Goal: Information Seeking & Learning: Learn about a topic

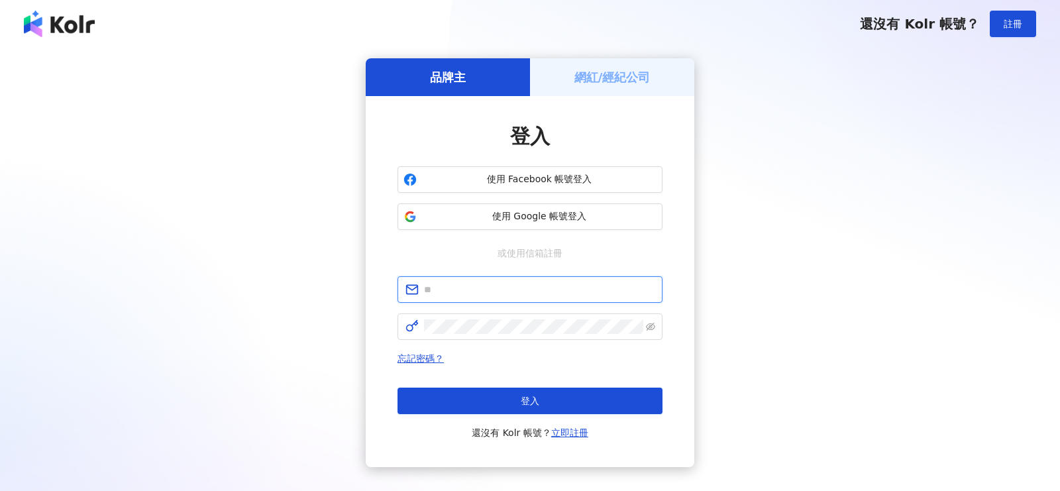
click at [498, 287] on input "text" at bounding box center [539, 289] width 231 height 15
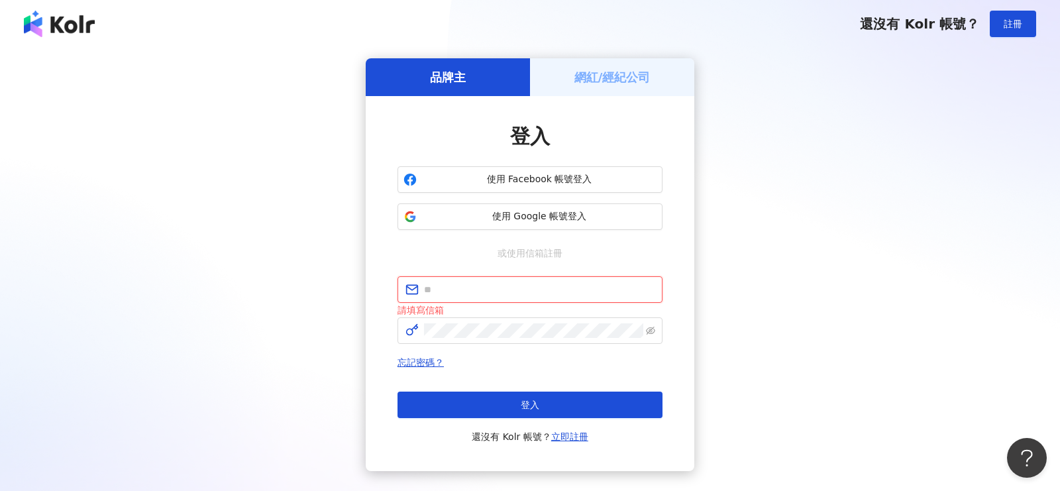
type input "**********"
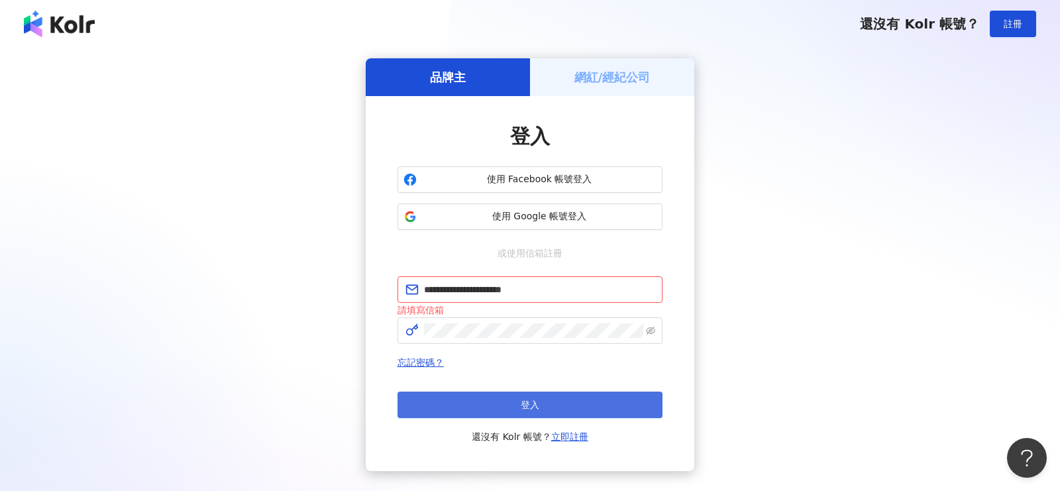
click at [534, 408] on span "登入" at bounding box center [530, 405] width 19 height 11
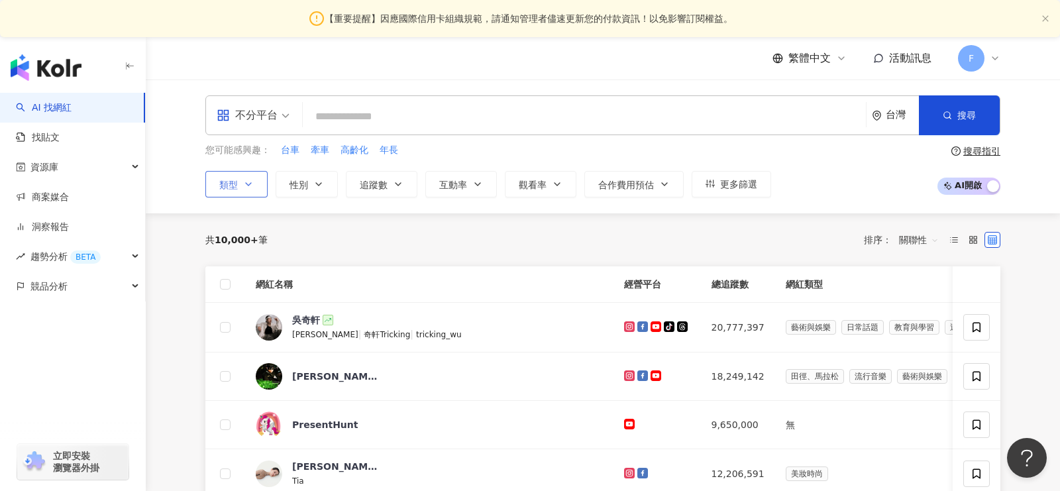
click at [258, 182] on button "類型" at bounding box center [236, 184] width 62 height 27
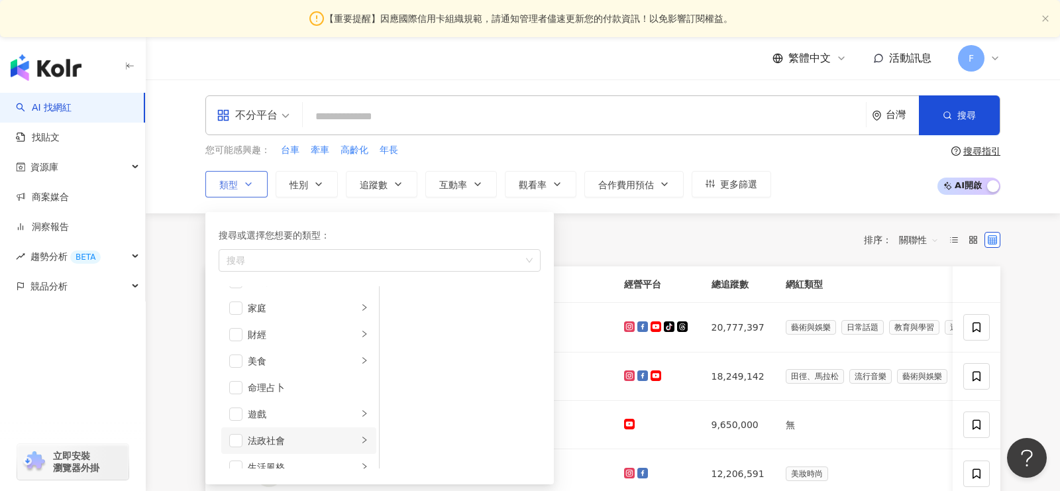
scroll to position [131, 0]
click at [367, 357] on div "button" at bounding box center [365, 356] width 8 height 13
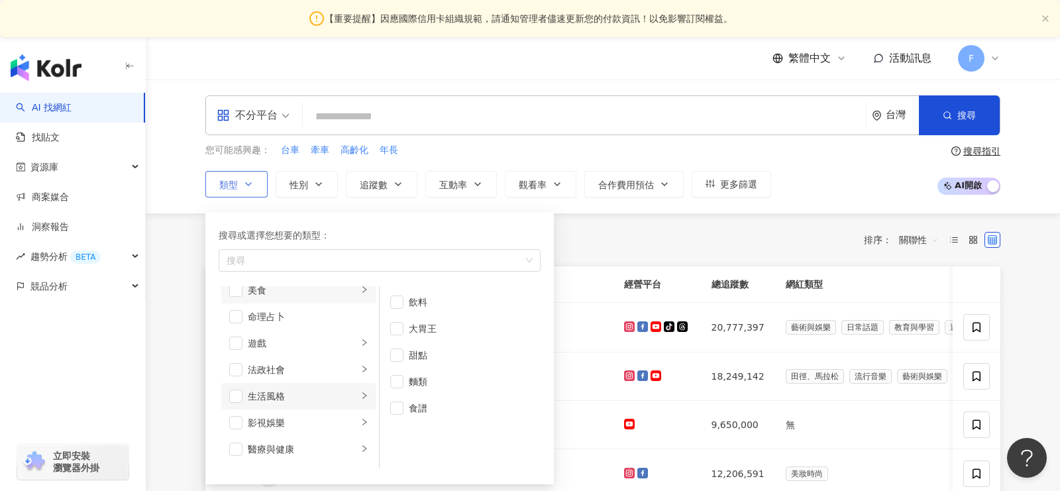
click at [361, 395] on icon "right" at bounding box center [365, 396] width 8 height 8
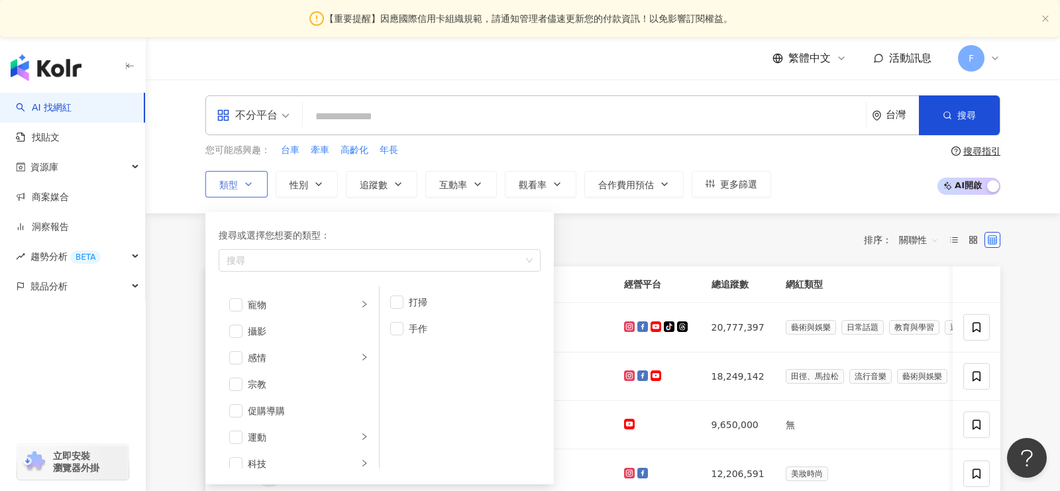
scroll to position [398, 0]
click at [276, 375] on div "促購導購" at bounding box center [308, 381] width 121 height 15
click at [272, 261] on span "促購導購" at bounding box center [249, 260] width 56 height 13
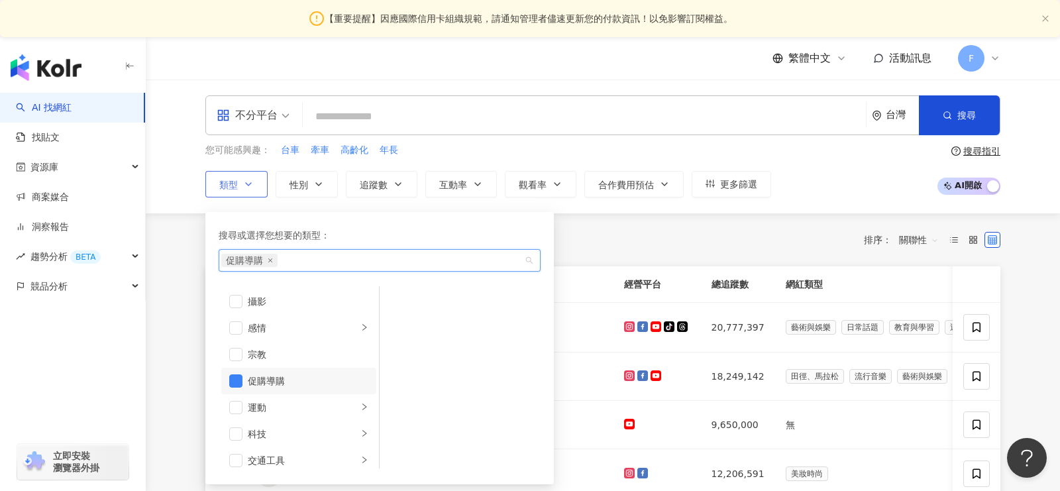
click at [272, 260] on span "促購導購" at bounding box center [249, 260] width 56 height 13
click at [268, 260] on icon "close" at bounding box center [270, 260] width 4 height 4
click at [394, 126] on input "search" at bounding box center [584, 116] width 553 height 25
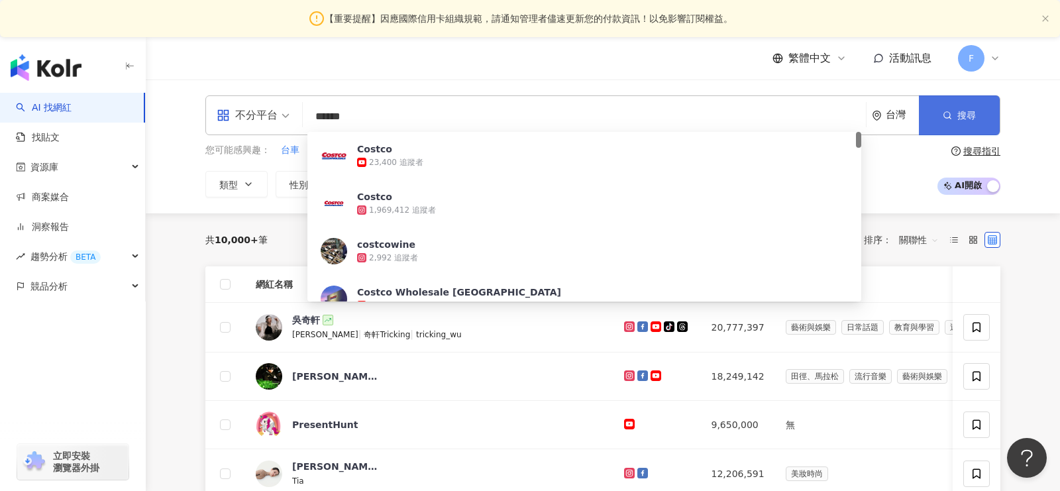
type input "******"
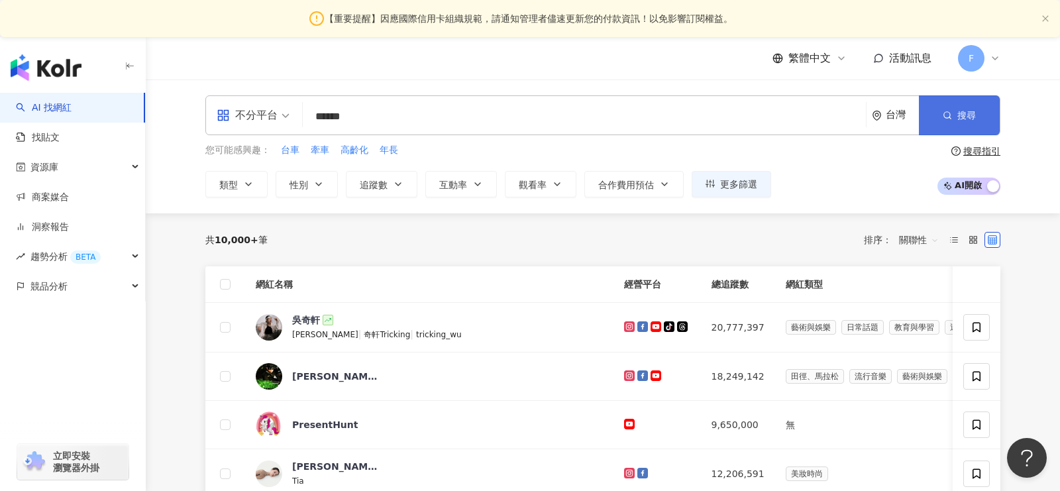
click at [967, 108] on button "搜尋" at bounding box center [959, 115] width 81 height 40
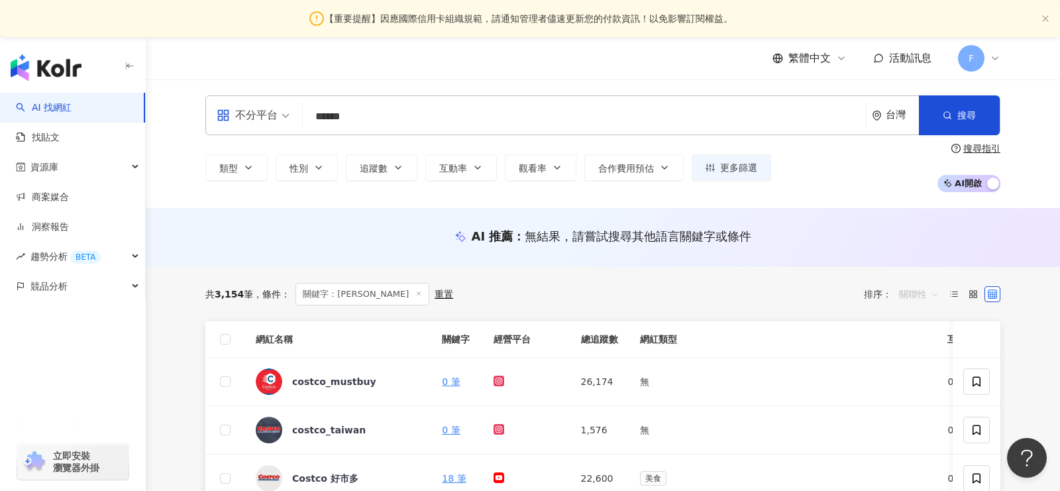
scroll to position [4, 0]
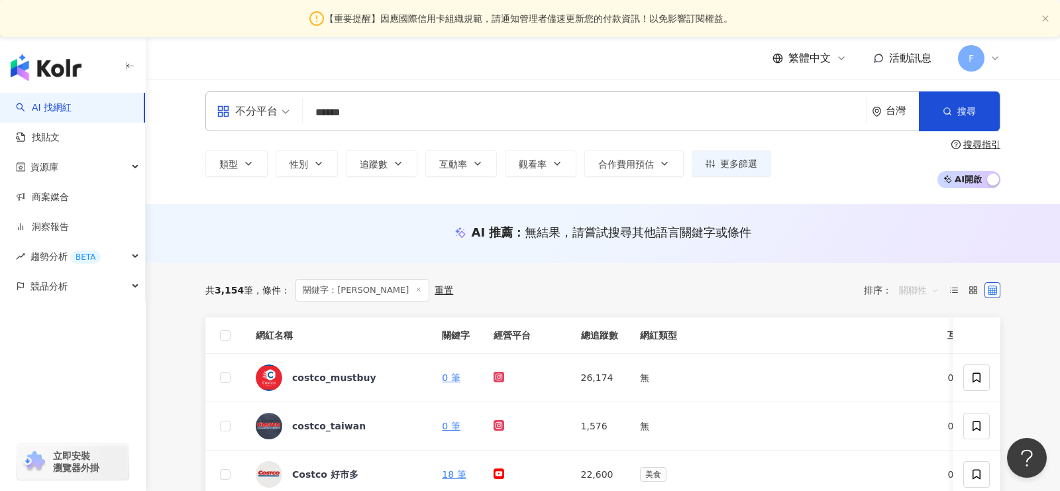
click at [912, 300] on span "關聯性" at bounding box center [919, 290] width 40 height 21
click at [921, 335] on div "追蹤數" at bounding box center [919, 340] width 33 height 15
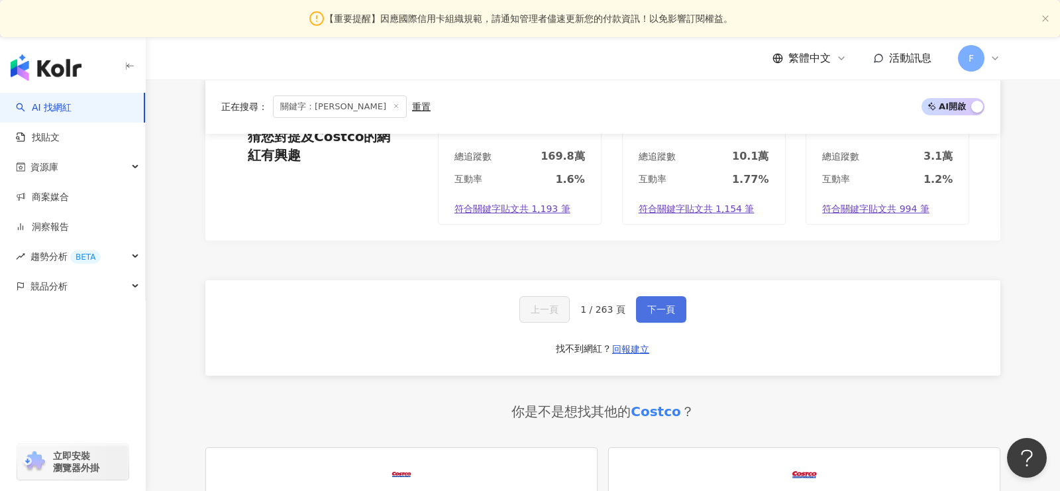
scroll to position [931, 0]
click at [666, 308] on button "下一頁" at bounding box center [661, 308] width 50 height 27
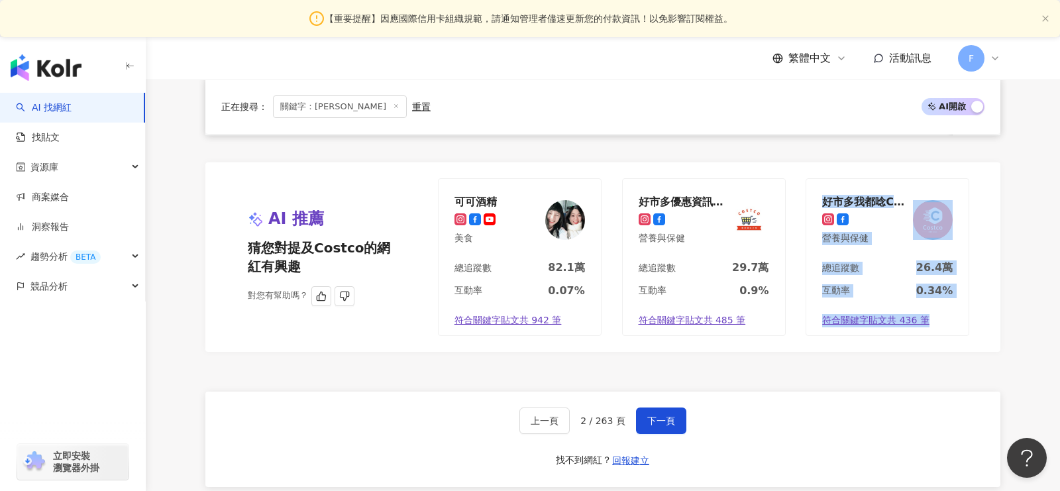
scroll to position [819, 0]
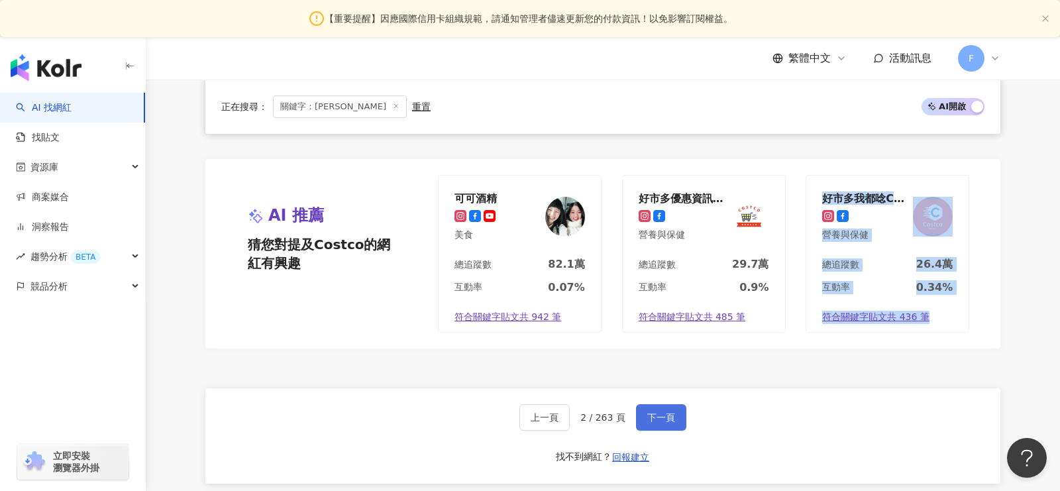
click at [664, 419] on button "下一頁" at bounding box center [661, 417] width 50 height 27
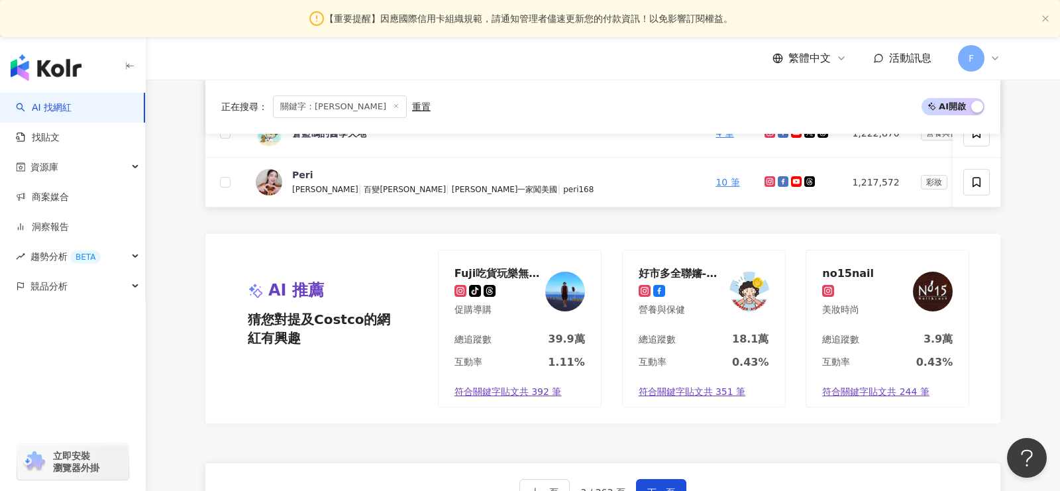
scroll to position [744, 0]
click at [849, 266] on div "no15nail" at bounding box center [849, 271] width 52 height 13
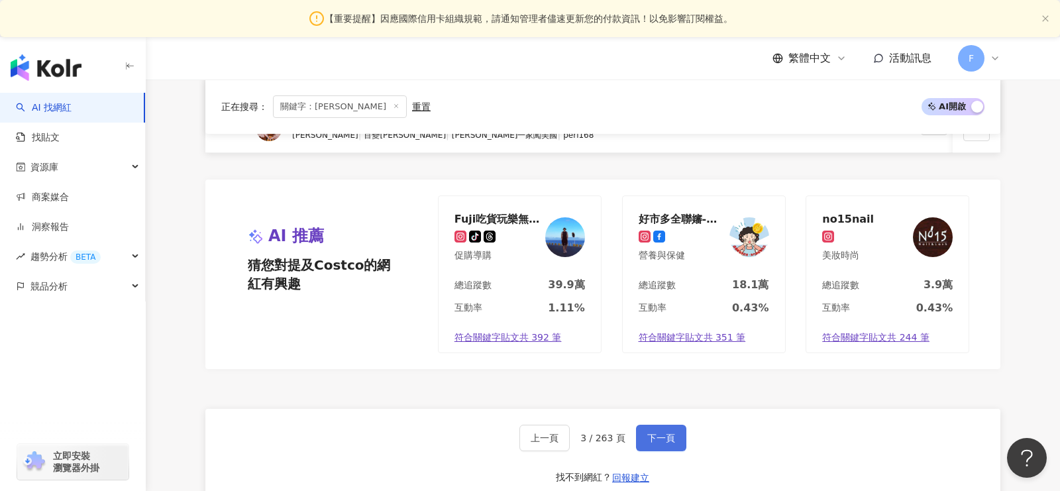
click at [660, 433] on span "下一頁" at bounding box center [662, 438] width 28 height 11
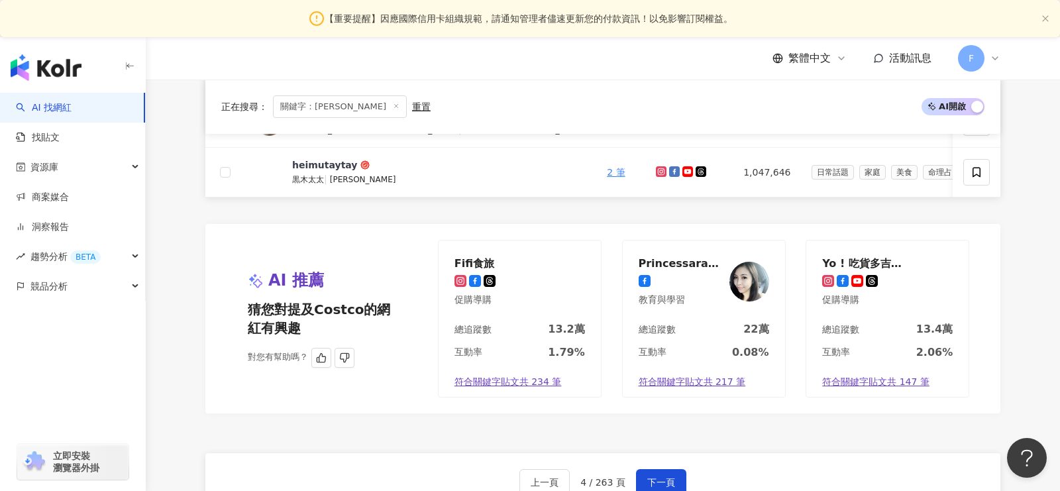
scroll to position [764, 0]
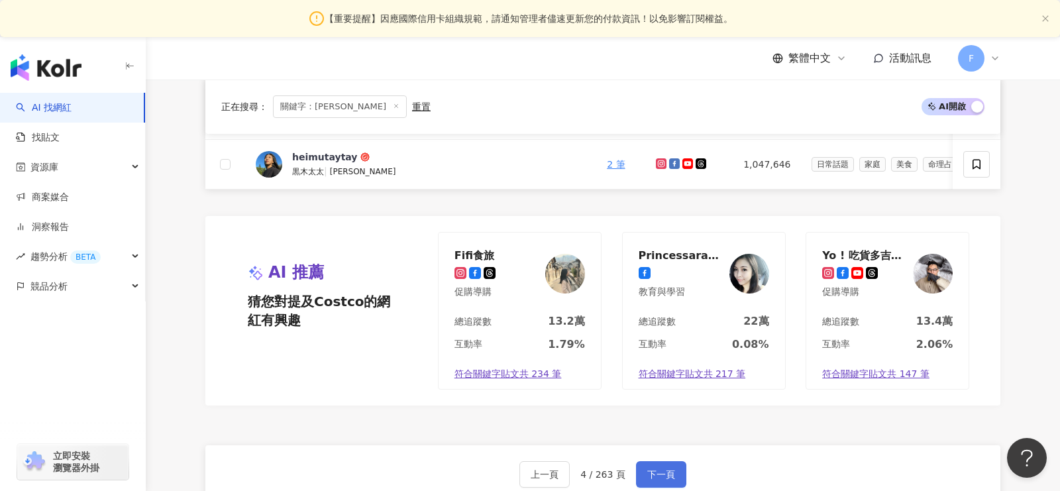
click at [658, 469] on span "下一頁" at bounding box center [662, 474] width 28 height 11
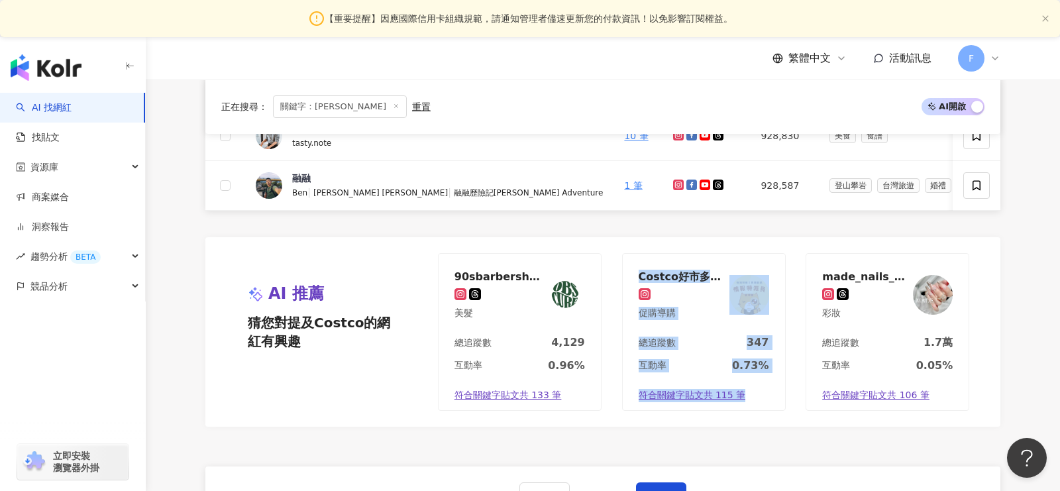
scroll to position [756, 0]
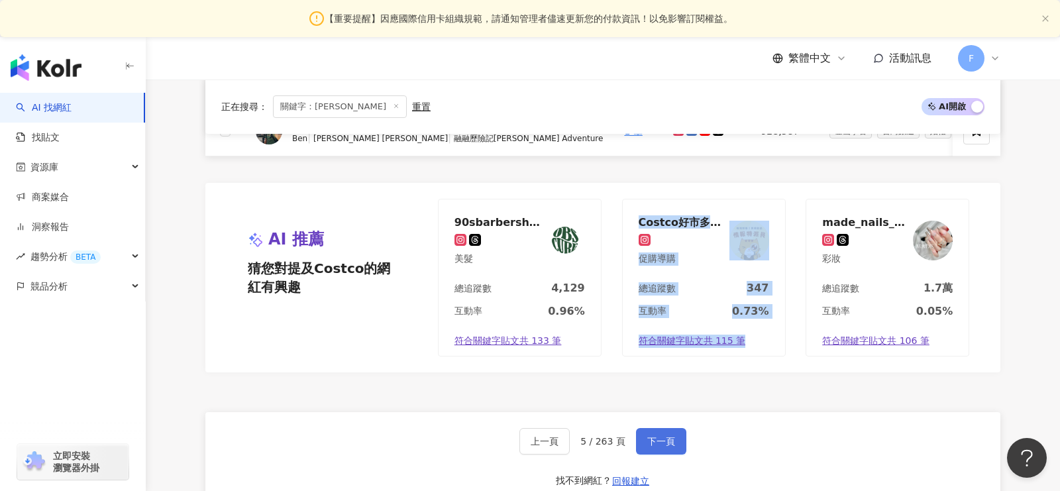
click at [653, 436] on span "下一頁" at bounding box center [662, 441] width 28 height 11
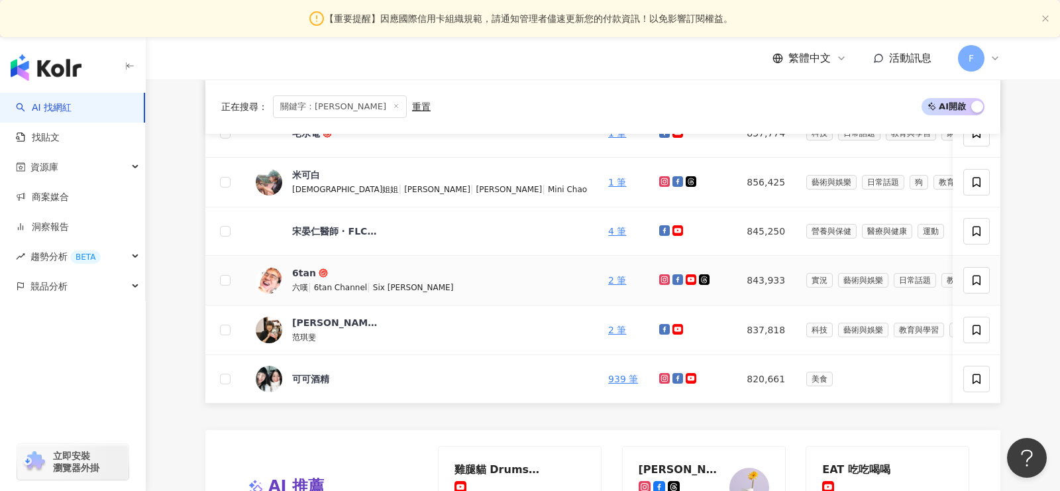
scroll to position [677, 0]
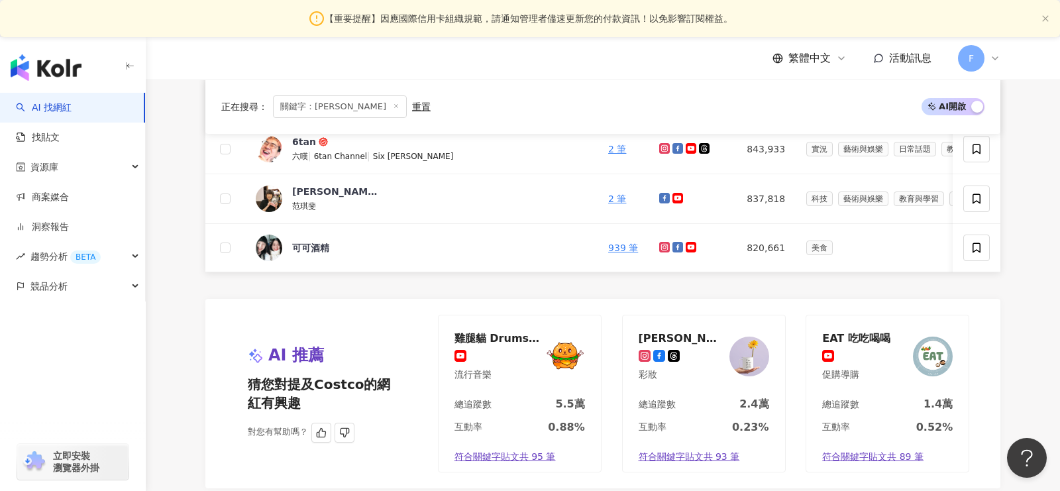
click at [875, 337] on div "EAT 吃吃喝喝" at bounding box center [857, 337] width 68 height 13
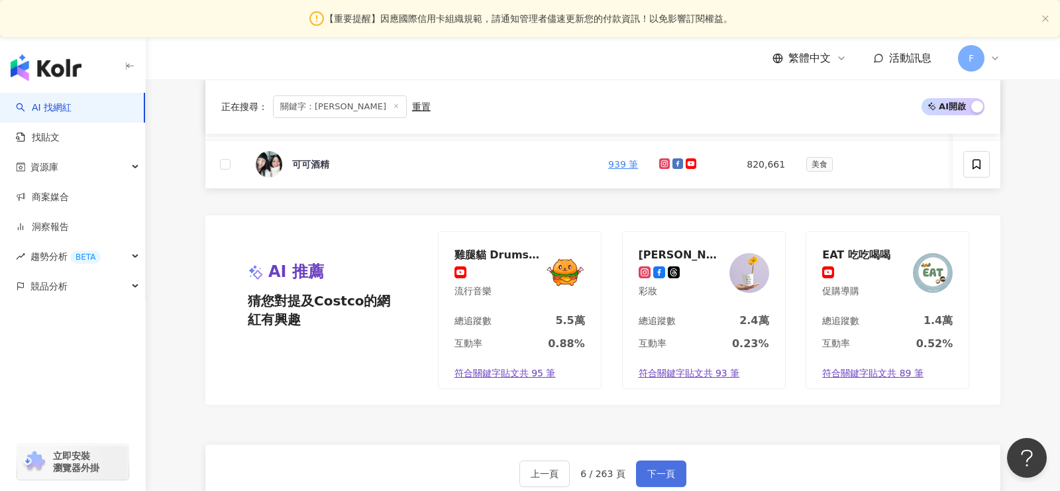
scroll to position [761, 0]
drag, startPoint x: 639, startPoint y: 463, endPoint x: 650, endPoint y: 473, distance: 14.6
click at [640, 463] on button "下一頁" at bounding box center [661, 473] width 50 height 27
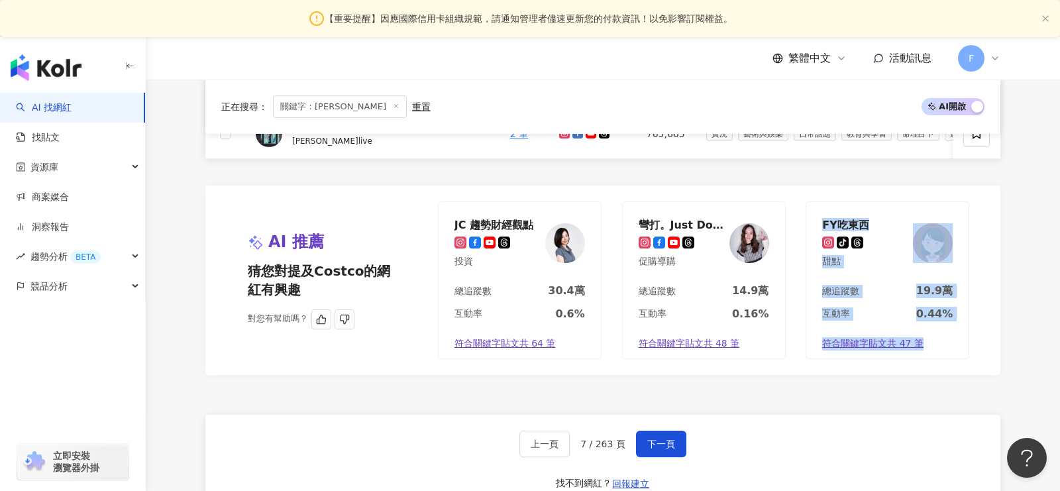
scroll to position [823, 0]
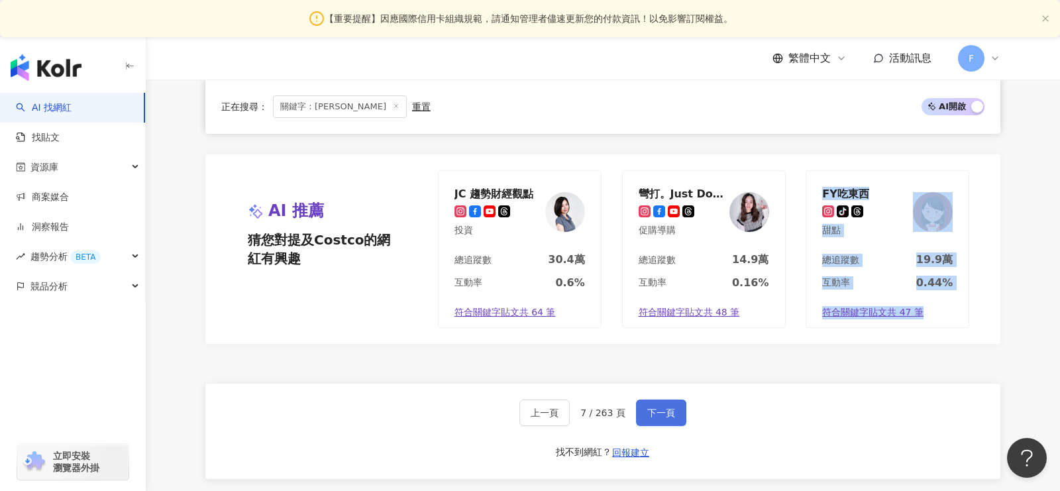
click at [654, 409] on span "下一頁" at bounding box center [662, 413] width 28 height 11
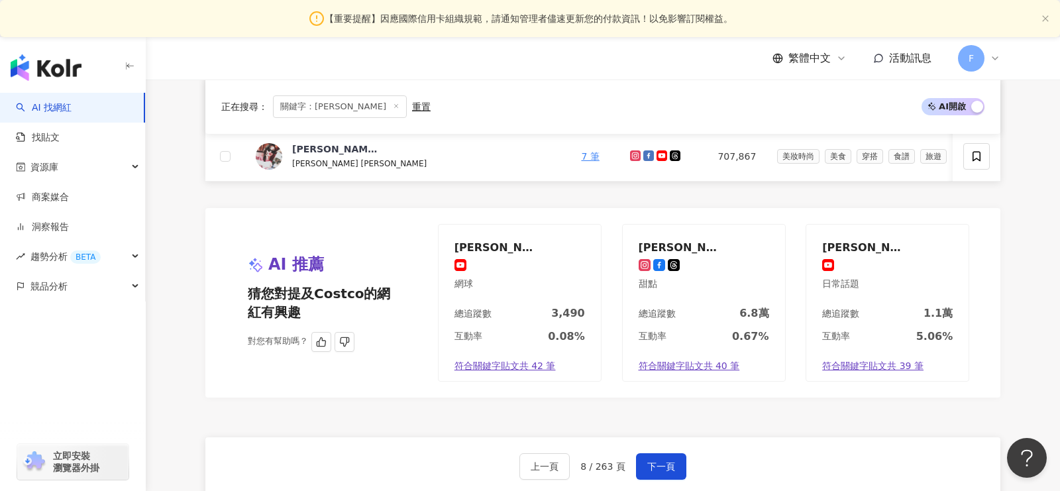
scroll to position [771, 0]
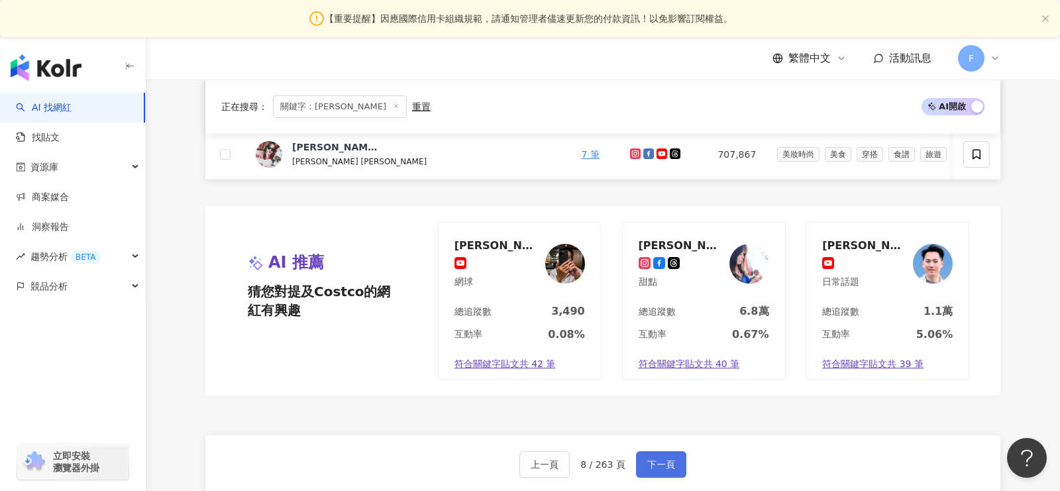
click at [667, 459] on span "下一頁" at bounding box center [662, 464] width 28 height 11
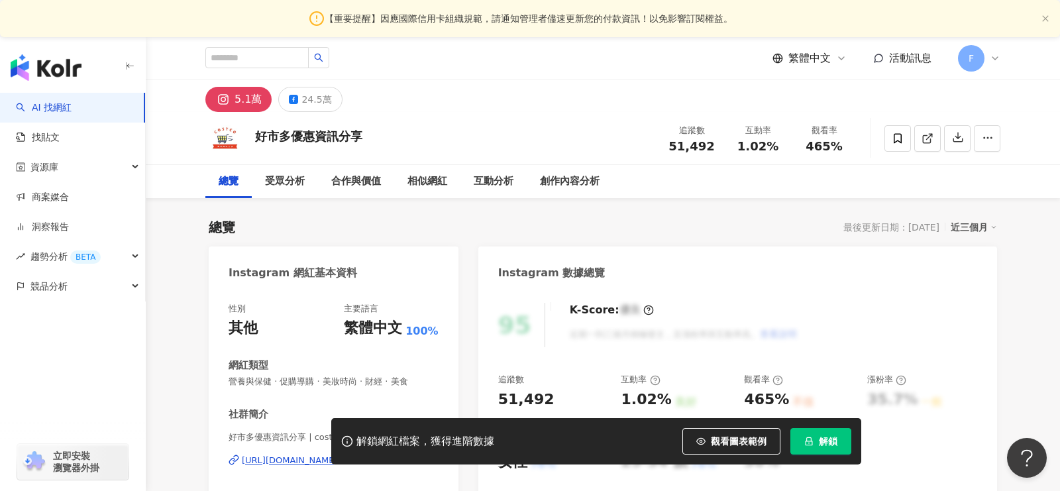
click at [244, 104] on div "5.1萬" at bounding box center [248, 99] width 27 height 19
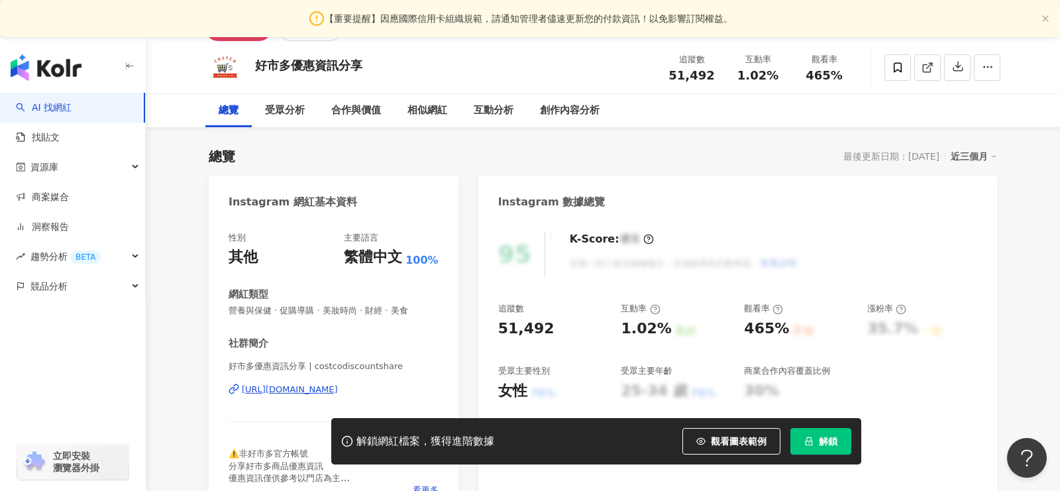
scroll to position [88, 0]
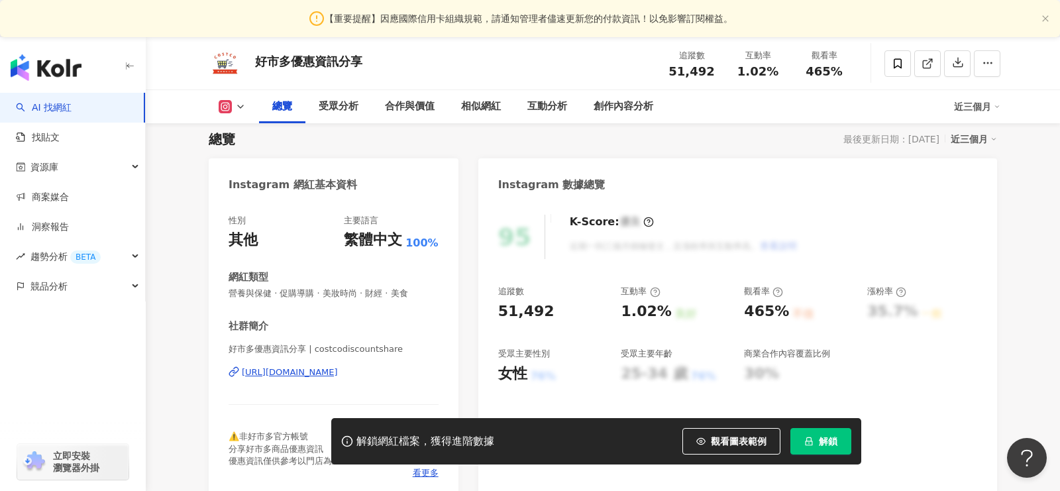
click at [317, 370] on div "https://www.instagram.com/costcodiscountshare/" at bounding box center [290, 373] width 96 height 12
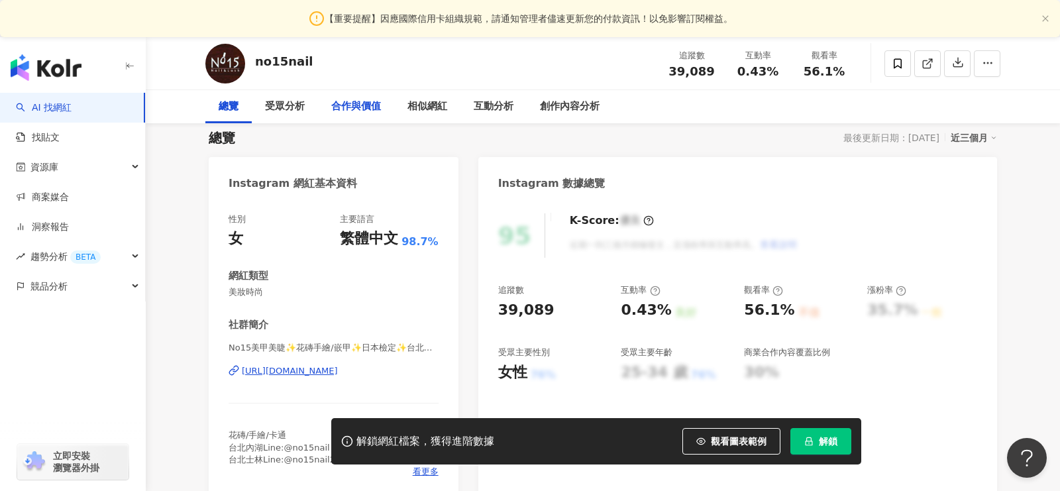
scroll to position [99, 0]
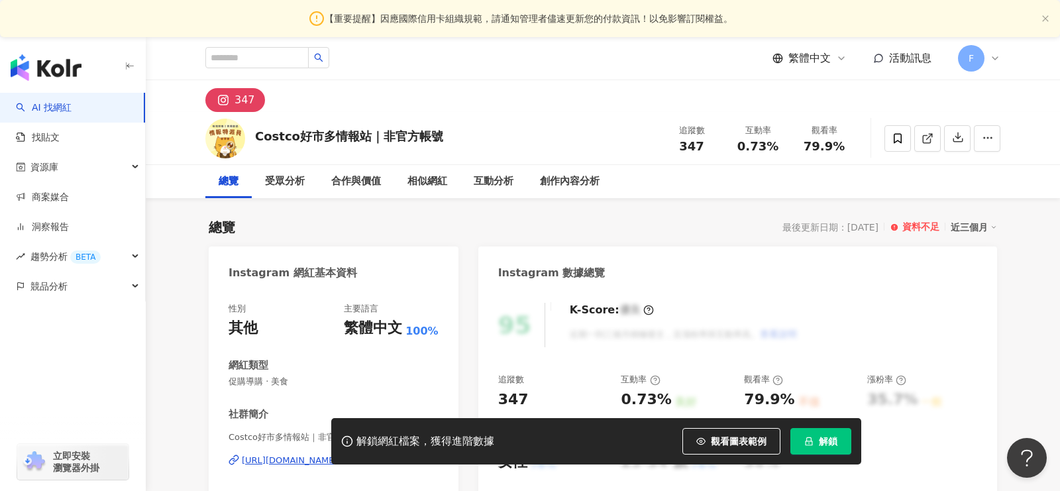
click at [338, 455] on div "https://www.instagram.com/costcoinfo_share/" at bounding box center [290, 461] width 96 height 12
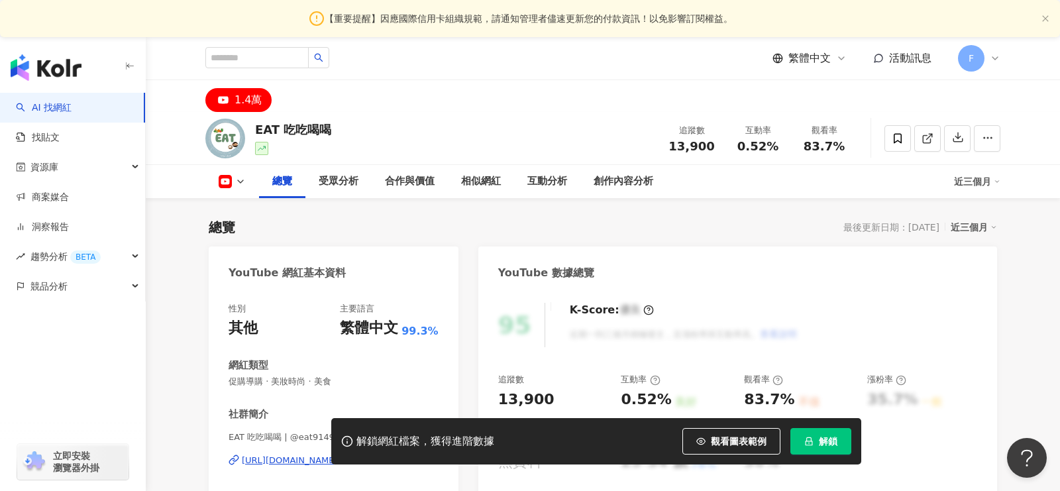
scroll to position [155, 0]
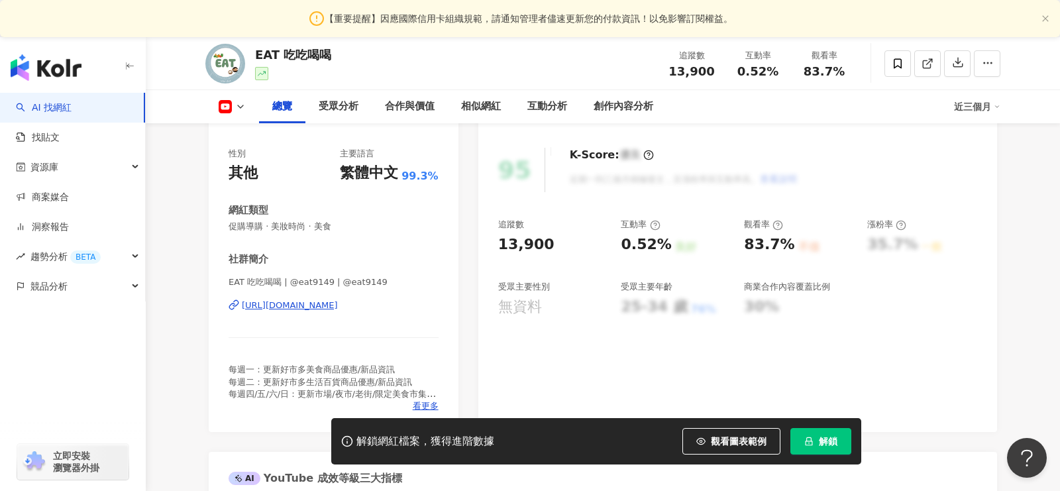
drag, startPoint x: 224, startPoint y: 365, endPoint x: 425, endPoint y: 398, distance: 203.4
click at [425, 398] on div "性別 其他 主要語言 繁體中文 99.3% 網紅類型 促購導購 · 美妝時尚 · 美食 社群簡介 EAT 吃吃喝喝 | @eat9149 | @eat9149…" at bounding box center [334, 284] width 250 height 298
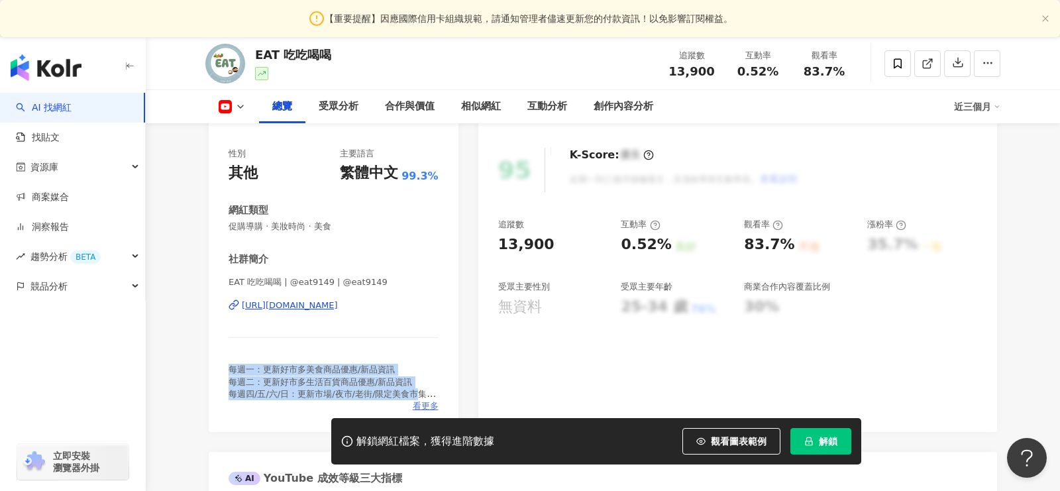
click at [431, 406] on span "看更多" at bounding box center [426, 406] width 26 height 12
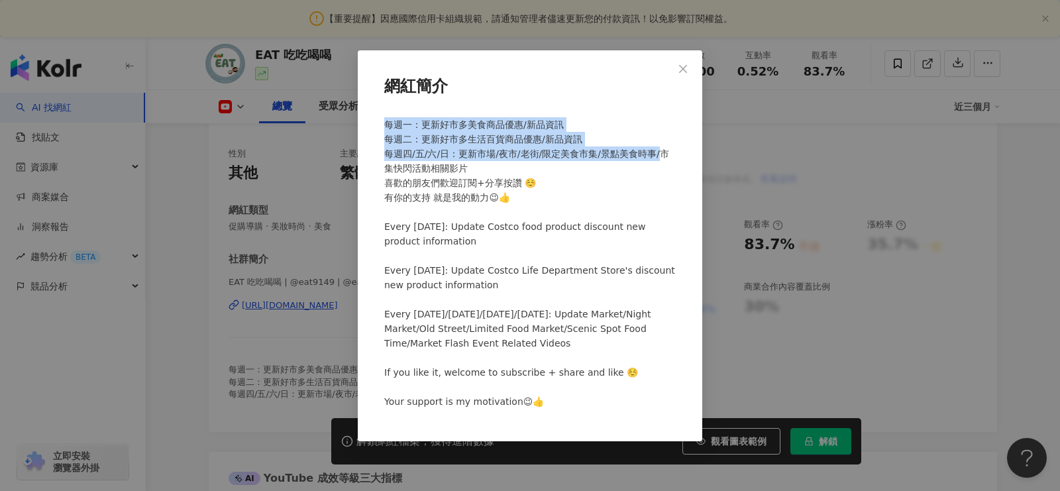
drag, startPoint x: 385, startPoint y: 123, endPoint x: 677, endPoint y: 150, distance: 292.9
click at [677, 150] on div "每週一：更新好市多美食商品優惠/新品資訊 每週二：更新好市多生活百貨商品優惠/新品資訊 每週四/五/六/日：更新市場/夜市/老街/限定美食市集/景點美食時事/…" at bounding box center [530, 269] width 302 height 314
copy span "每週一：更新好市多美食商品優惠/新品資訊 每週二：更新好市多生活百貨商品優惠/新品資訊 每週四/五/六/日：更新市場/夜市/老街/限定美食市集/景點美食時事/"
click at [686, 69] on icon "close" at bounding box center [683, 69] width 11 height 11
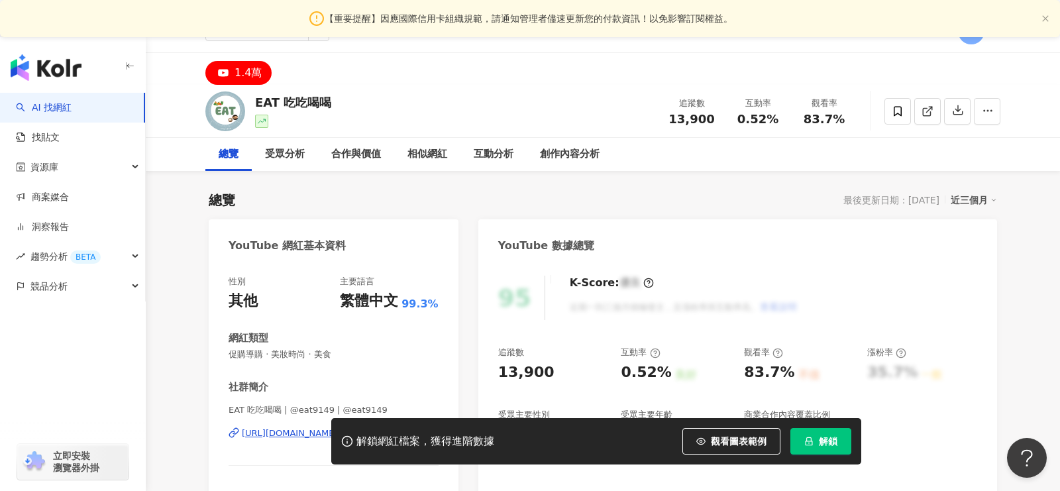
scroll to position [0, 0]
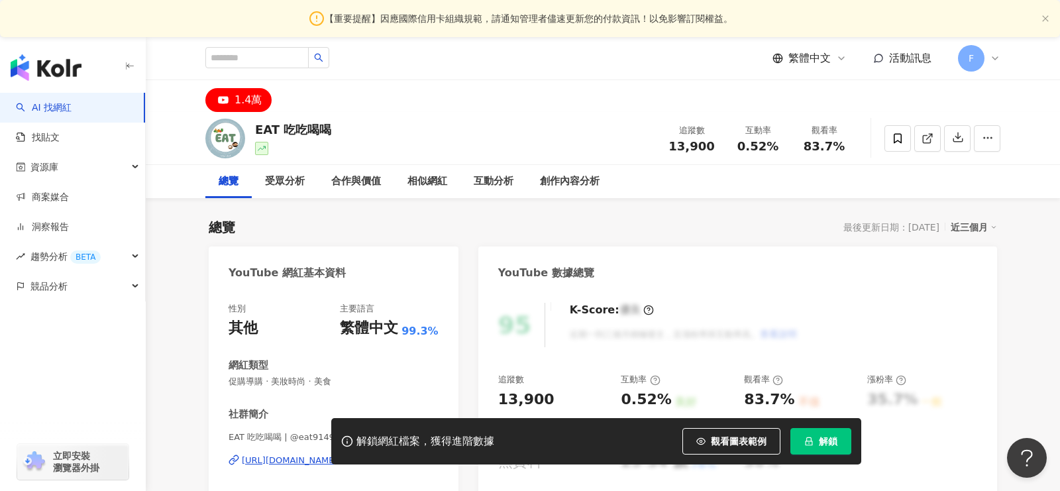
click at [253, 105] on div "1.4萬" at bounding box center [248, 100] width 27 height 19
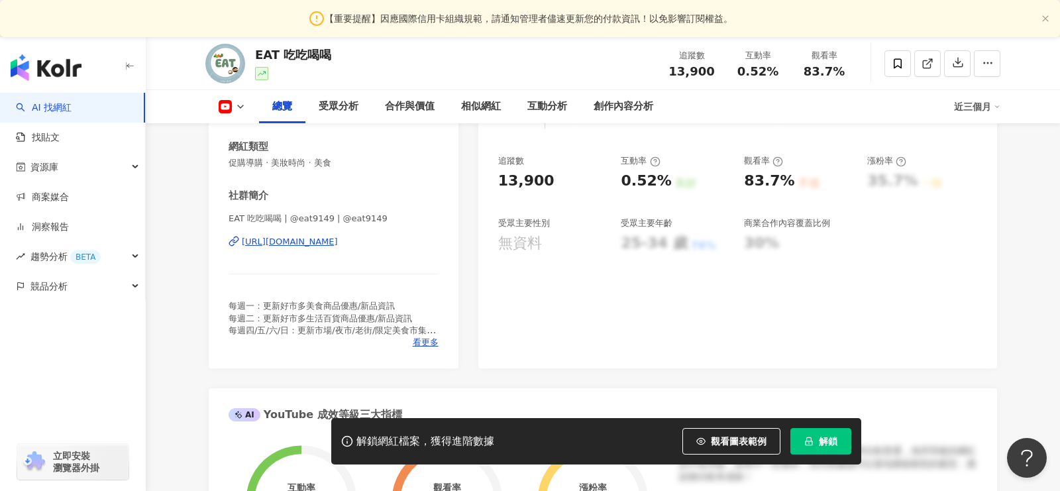
scroll to position [217, 0]
click at [338, 244] on div "https://www.youtube.com/channel/UCadYHk9Cfmjiwh5CEGk-n4Q" at bounding box center [290, 244] width 96 height 12
click at [426, 345] on span "看更多" at bounding box center [426, 345] width 26 height 12
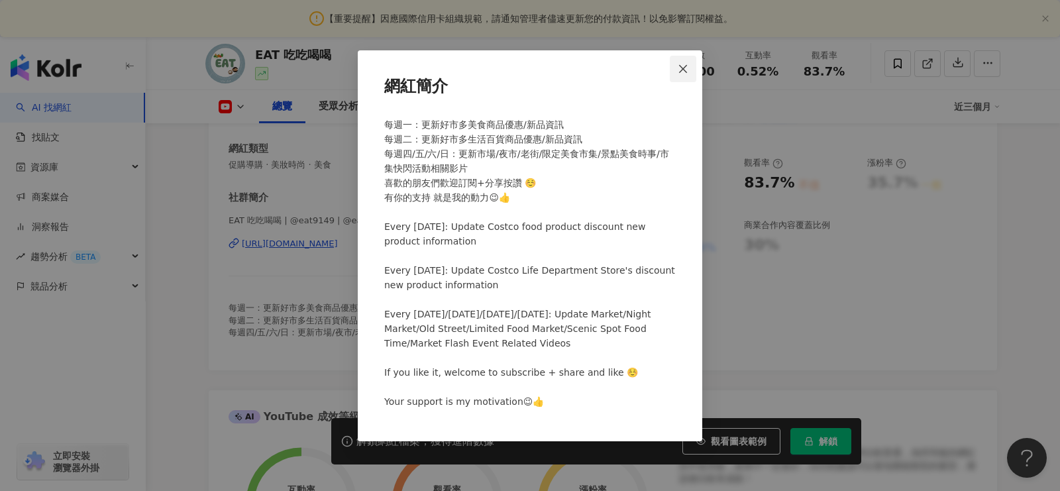
click at [689, 70] on span "Close" at bounding box center [683, 69] width 27 height 11
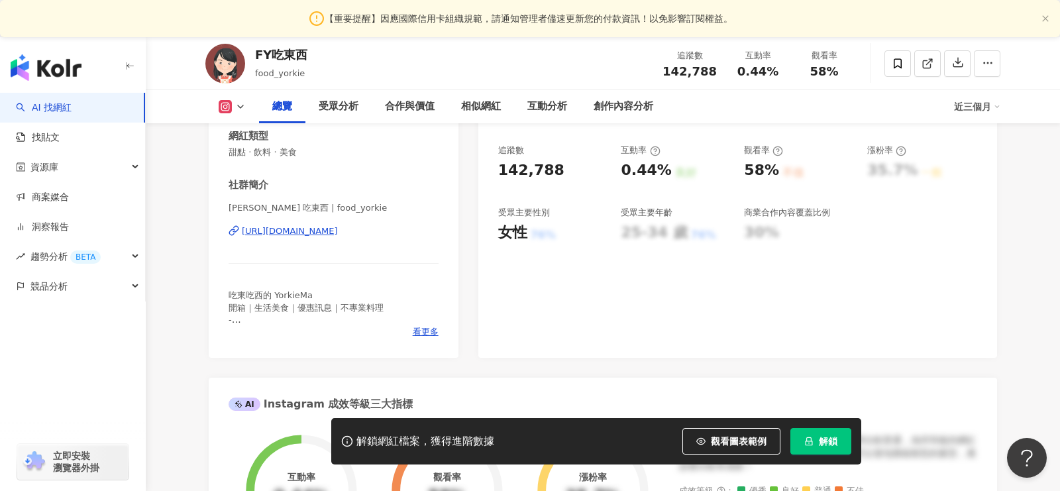
click at [329, 229] on div "[URL][DOMAIN_NAME]" at bounding box center [290, 231] width 96 height 12
